Goal: Use online tool/utility: Utilize a website feature to perform a specific function

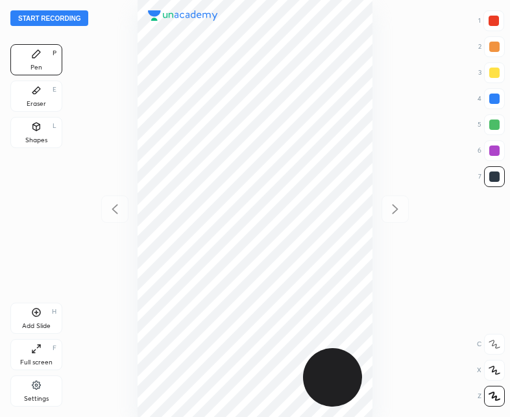
scroll to position [417, 302]
click at [47, 14] on button "Start recording" at bounding box center [49, 18] width 78 height 16
click at [43, 21] on button "End recording" at bounding box center [46, 18] width 72 height 16
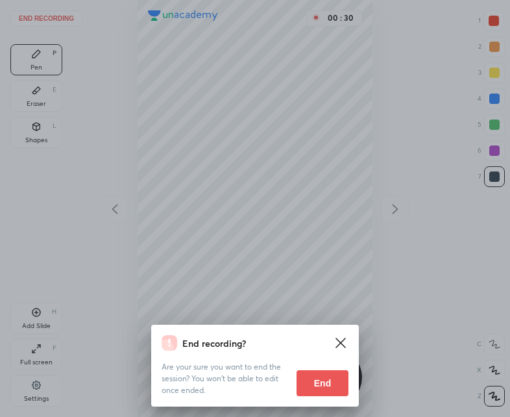
click at [326, 375] on button "End" at bounding box center [323, 383] width 52 height 26
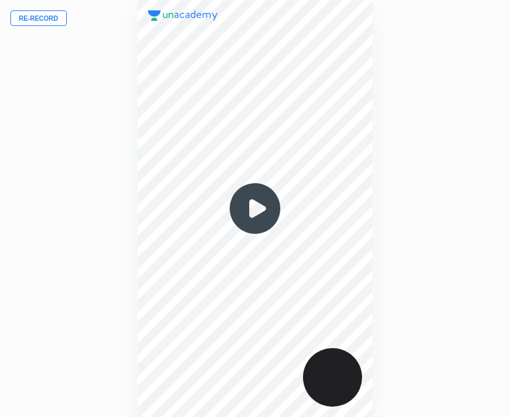
click at [40, 12] on button "Re-record" at bounding box center [38, 18] width 56 height 16
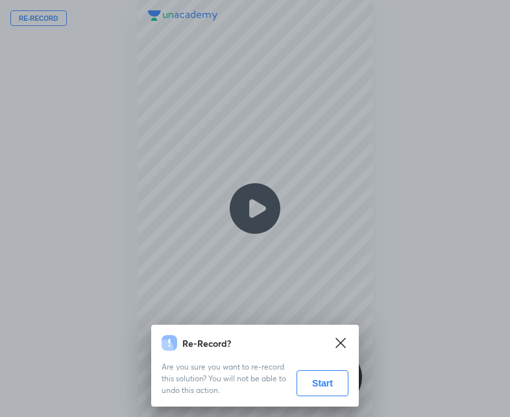
click at [321, 374] on button "Start" at bounding box center [323, 383] width 52 height 26
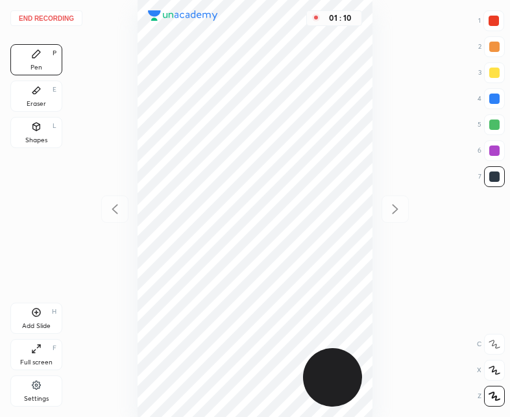
click at [51, 11] on button "End recording" at bounding box center [46, 18] width 72 height 16
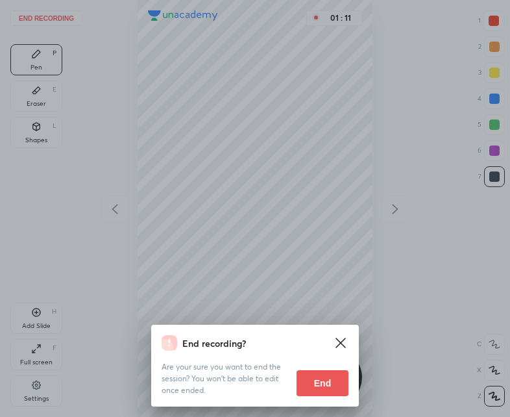
click at [324, 379] on button "End" at bounding box center [323, 383] width 52 height 26
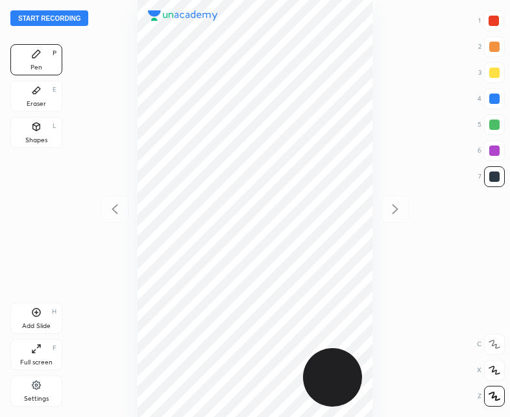
scroll to position [417, 302]
